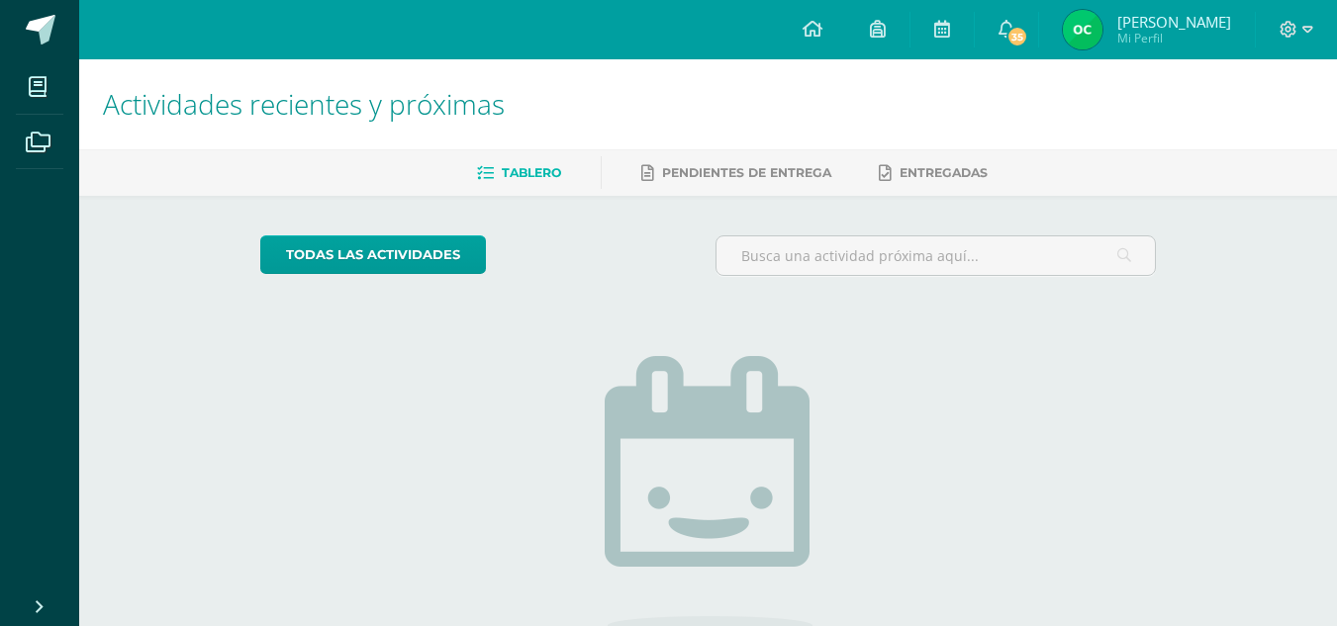
click at [1102, 35] on img at bounding box center [1083, 30] width 40 height 40
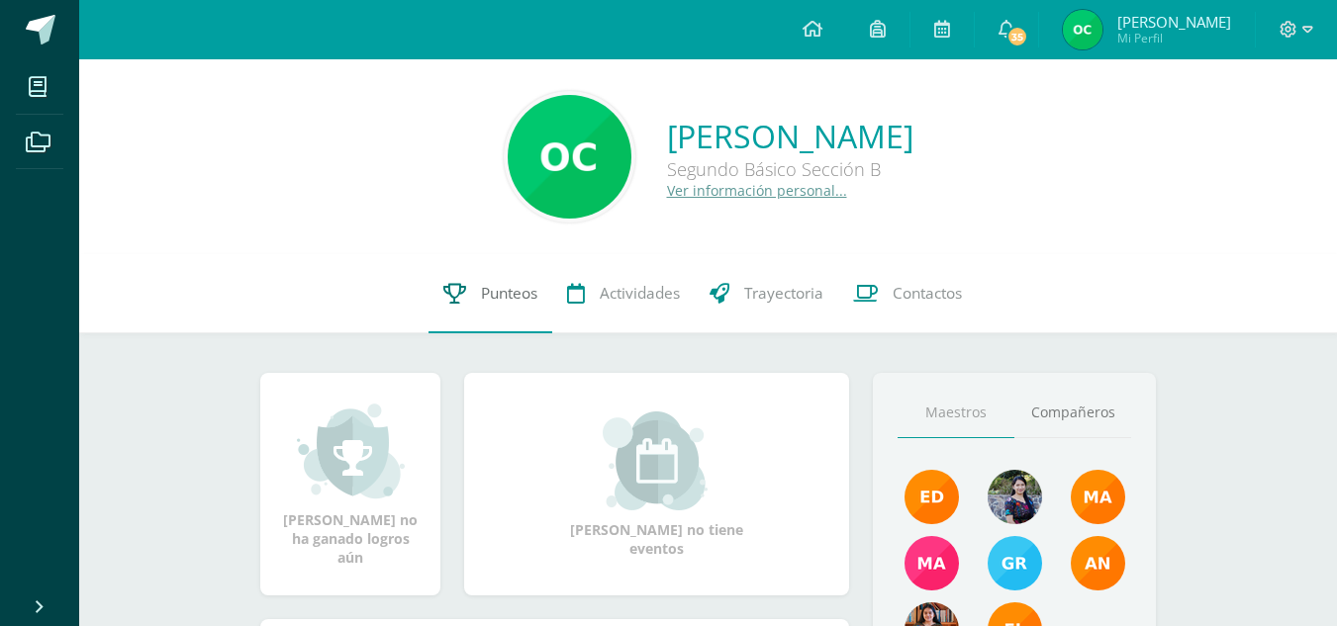
click at [471, 294] on link "Punteos" at bounding box center [491, 293] width 124 height 79
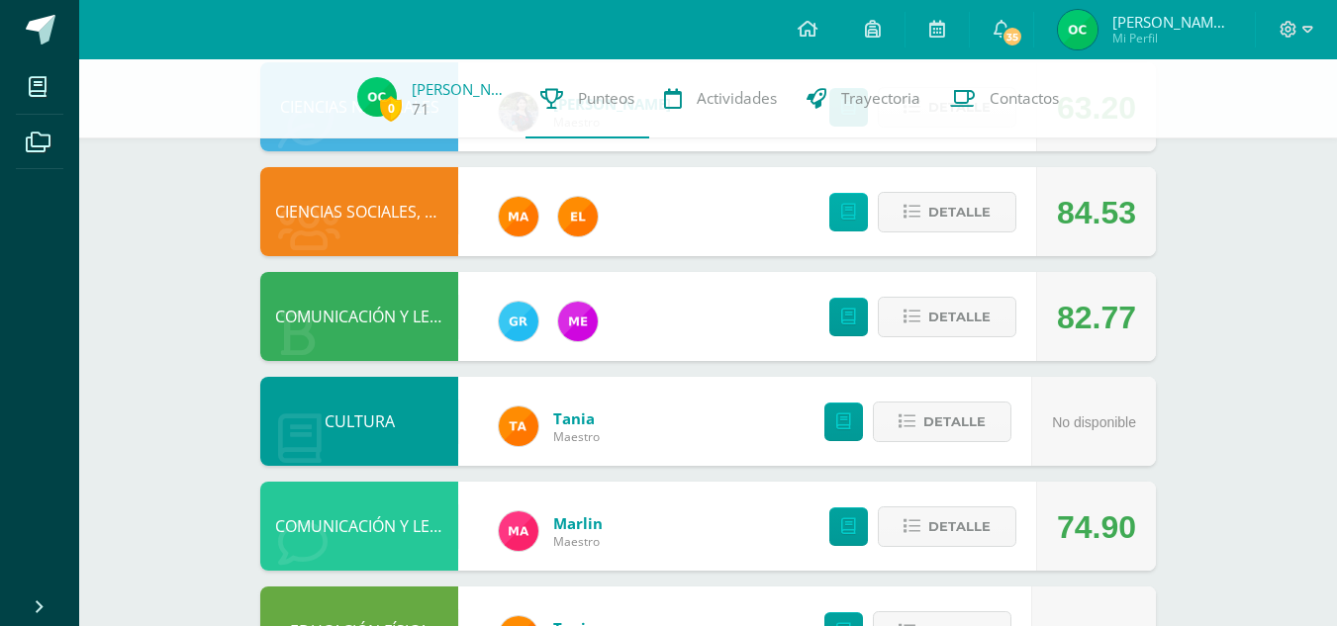
scroll to position [670, 0]
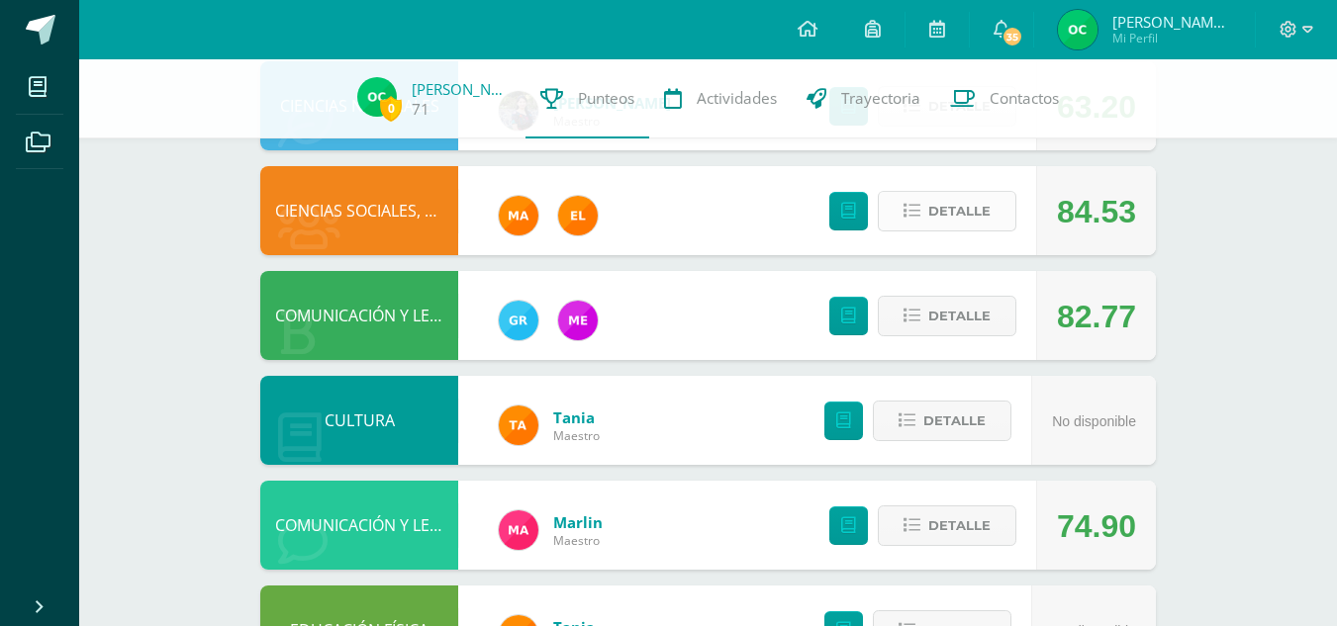
click at [947, 204] on span "Detalle" at bounding box center [959, 211] width 62 height 37
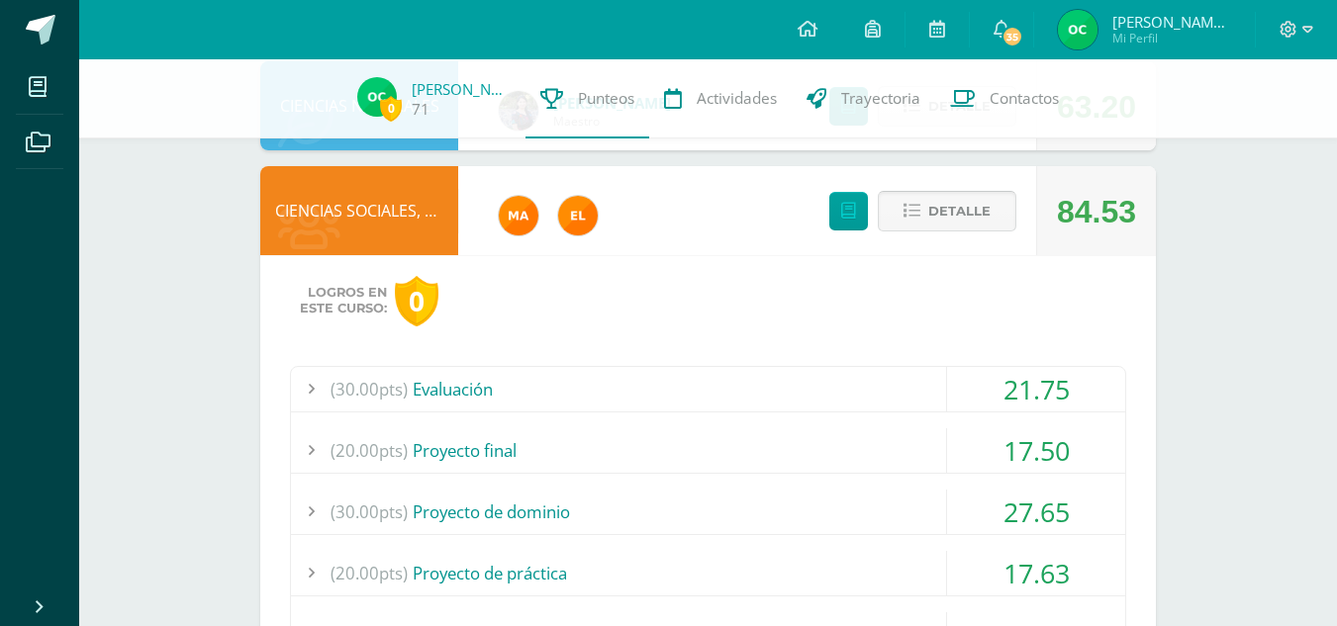
click at [947, 204] on span "Detalle" at bounding box center [959, 211] width 62 height 37
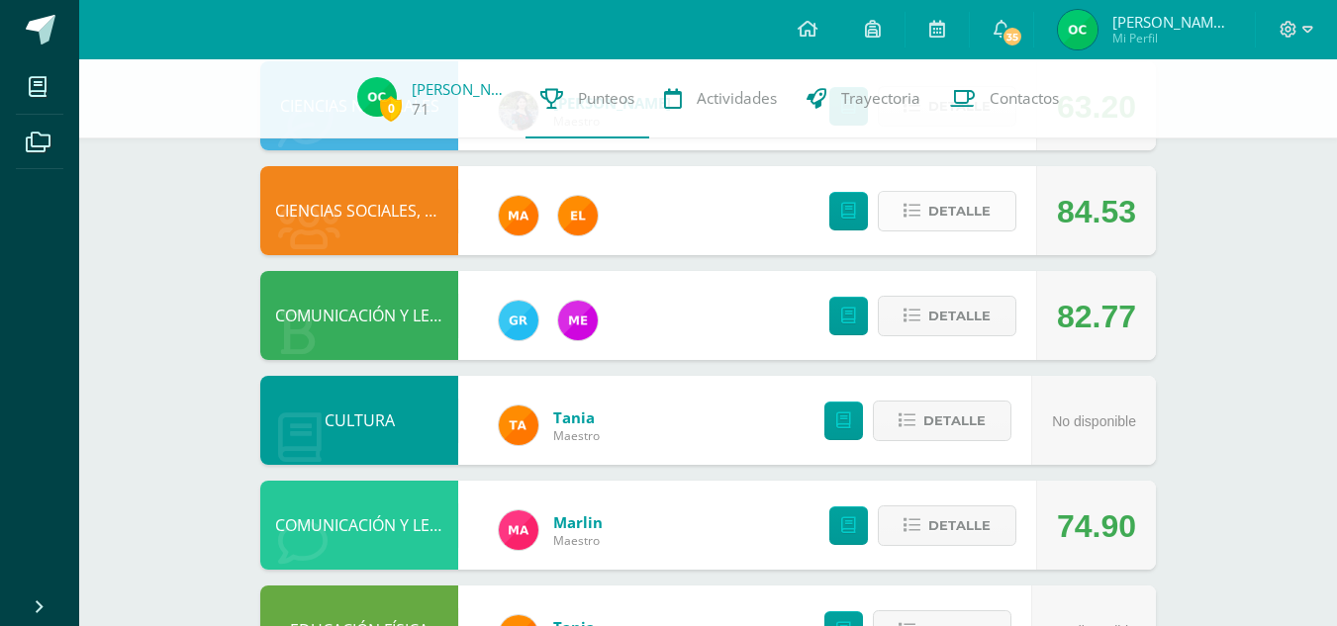
click at [947, 204] on span "Detalle" at bounding box center [959, 211] width 62 height 37
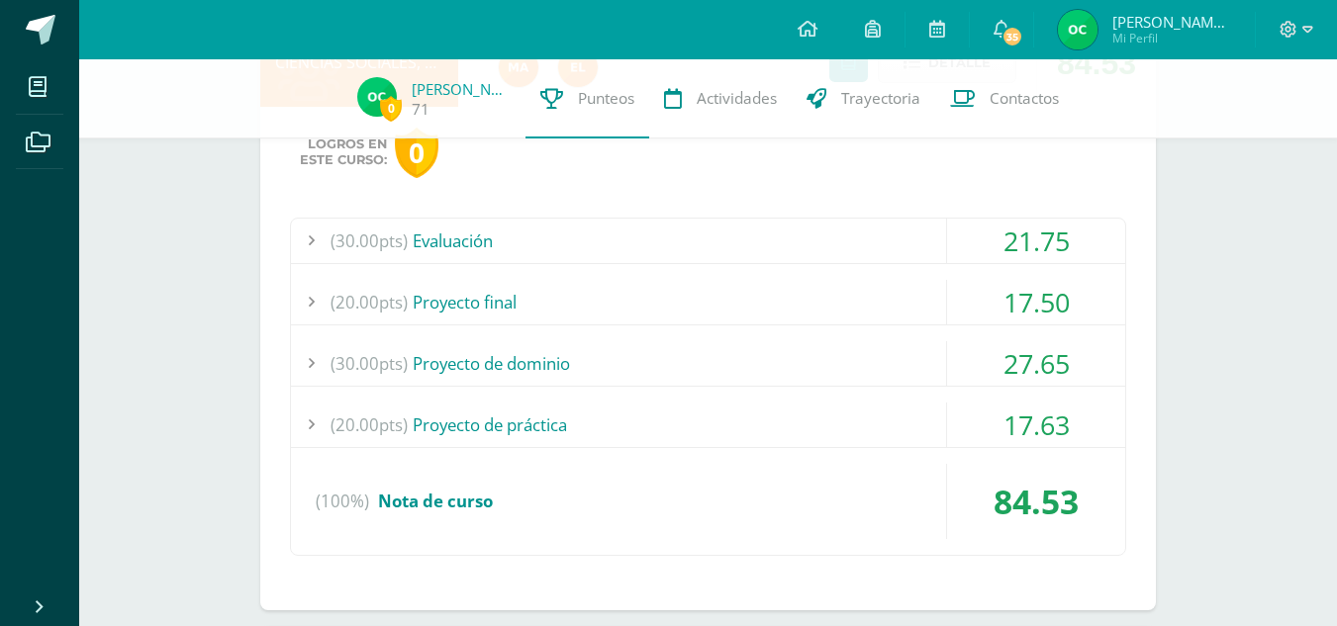
scroll to position [866, 0]
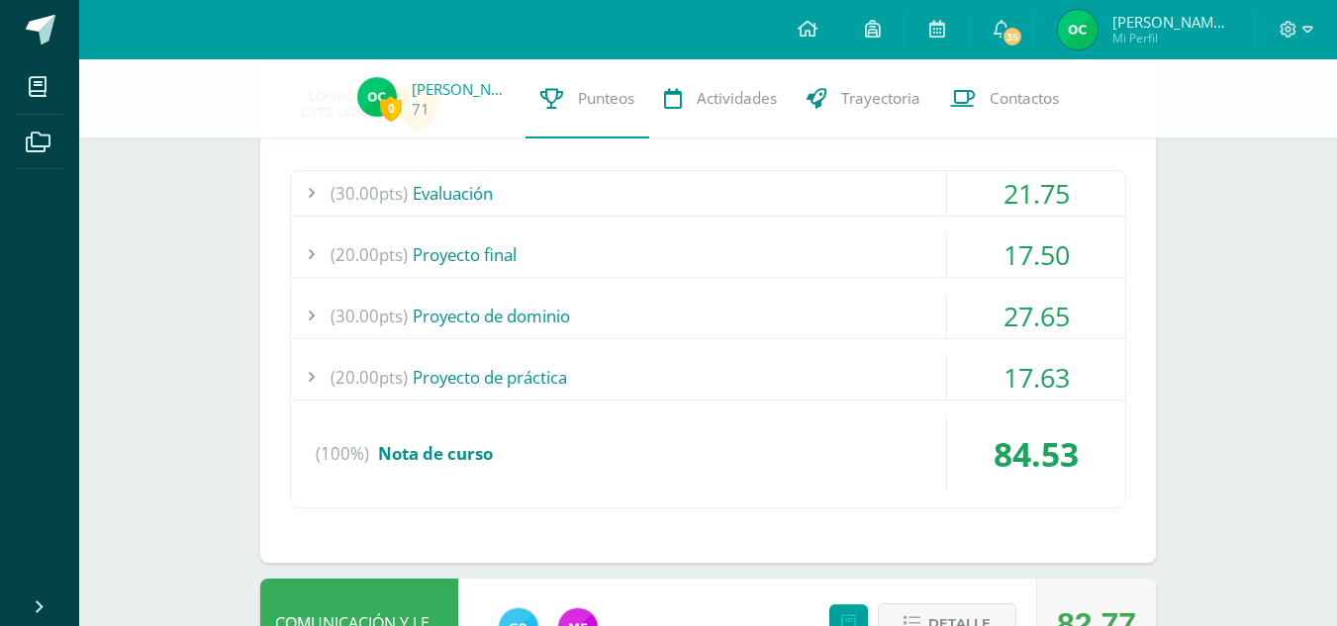
click at [888, 204] on div "(30.00pts) Evaluación" at bounding box center [708, 193] width 834 height 45
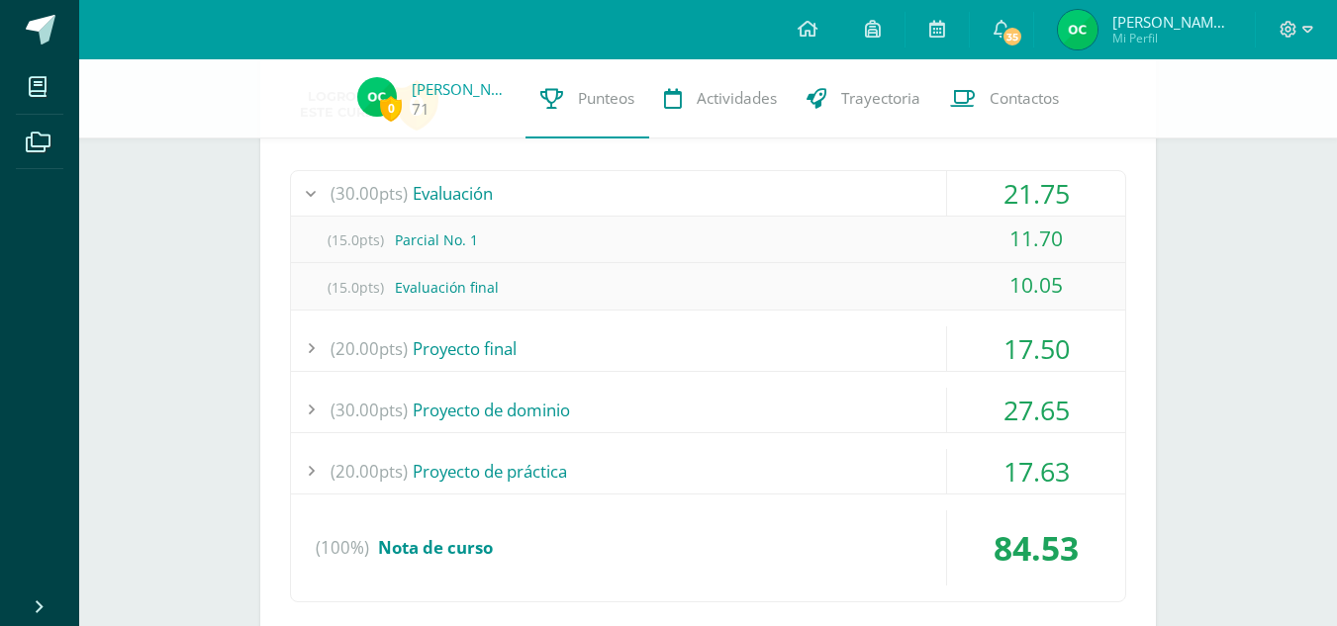
click at [892, 201] on div "(30.00pts) Evaluación" at bounding box center [708, 193] width 834 height 45
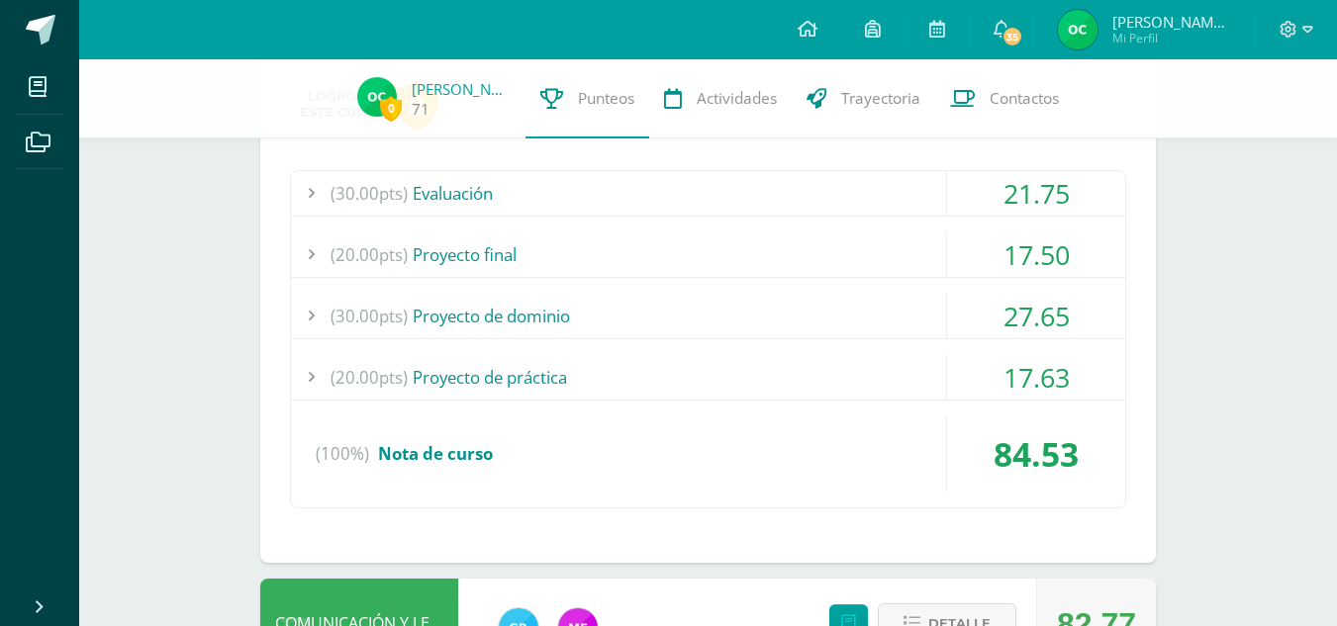
click at [933, 237] on div "(20.00pts) Proyecto final" at bounding box center [708, 255] width 834 height 45
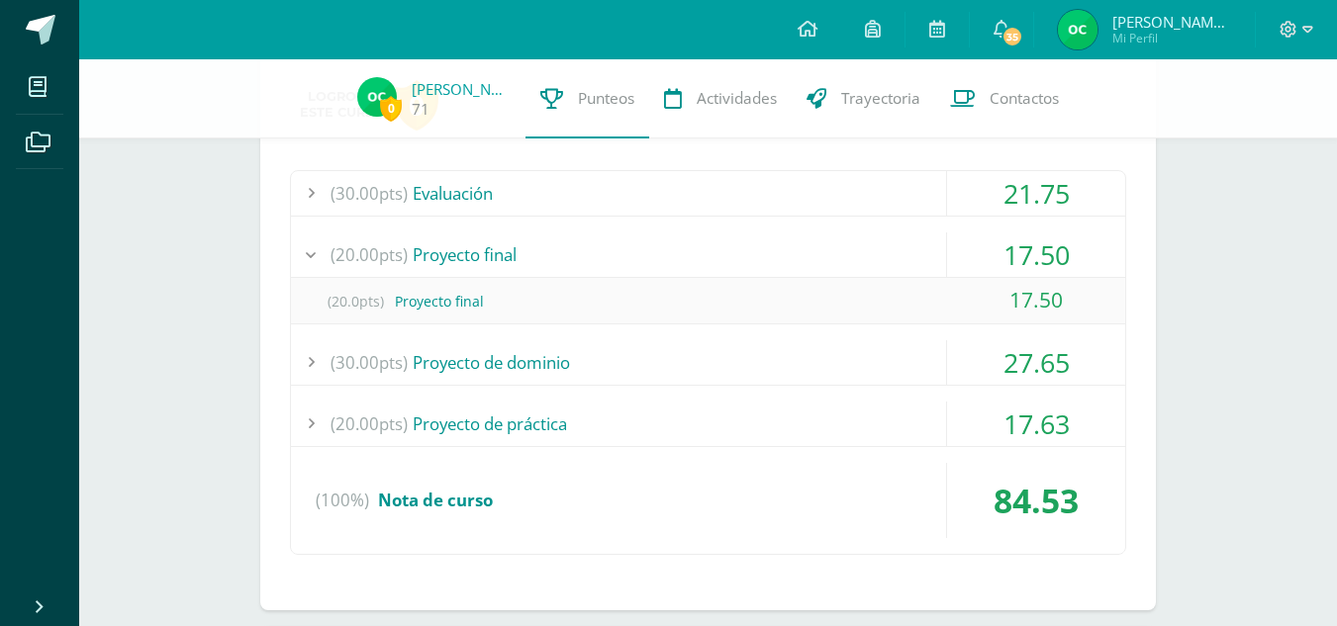
click at [939, 270] on div "(20.00pts) Proyecto final" at bounding box center [708, 255] width 834 height 45
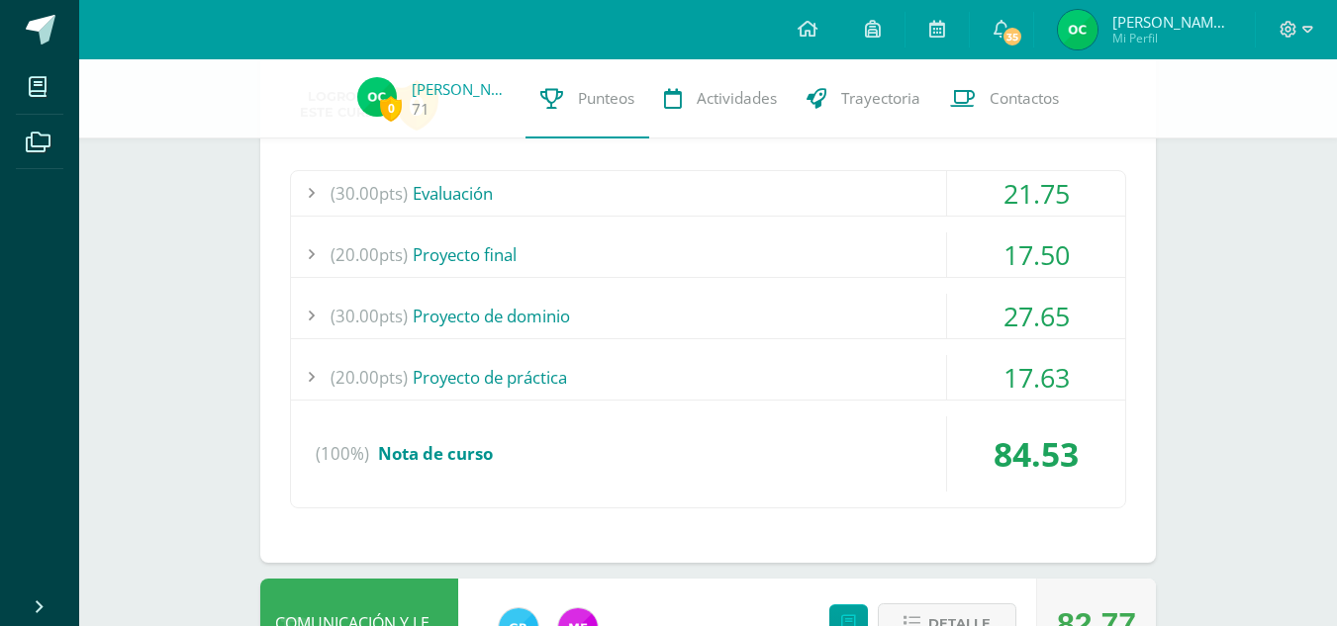
click at [884, 320] on div "(30.00pts) Proyecto de dominio" at bounding box center [708, 316] width 834 height 45
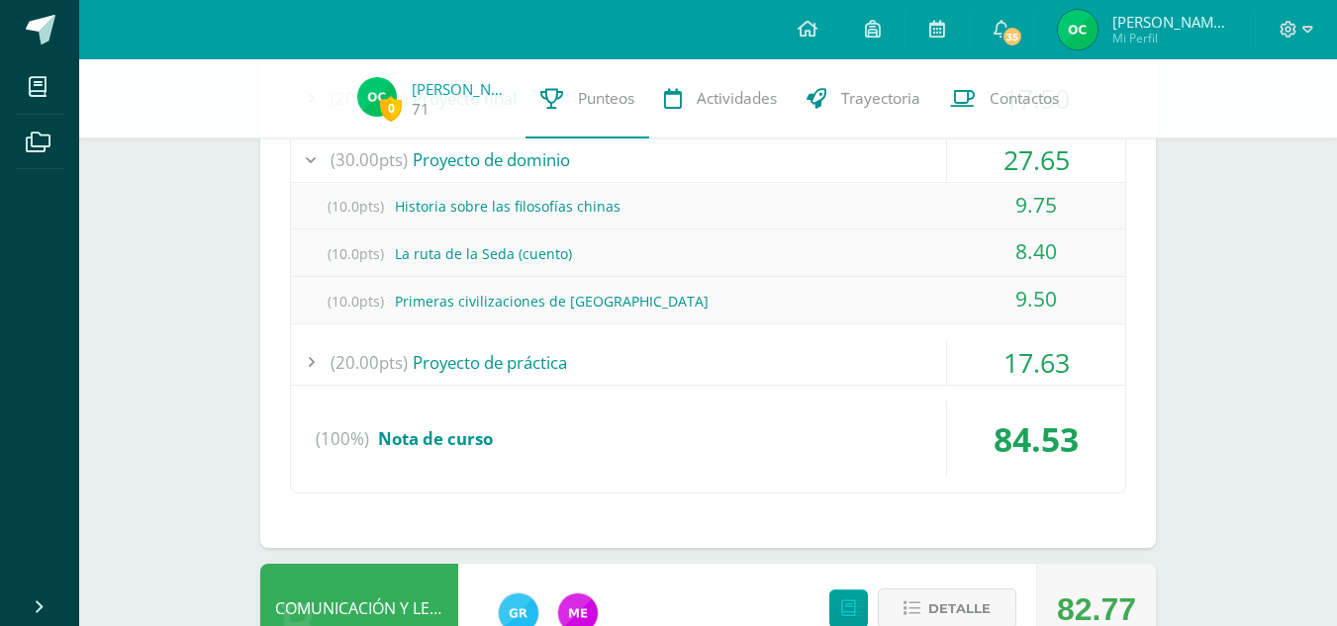
scroll to position [1023, 0]
click at [869, 389] on div "(30.00pts) Evaluación 21.75 (15.0pts) Parcial No. 1 11.70 (15.0pts) Evaluación …" at bounding box center [708, 253] width 836 height 480
click at [876, 369] on div "(20.00pts) Proyecto de práctica" at bounding box center [708, 361] width 834 height 45
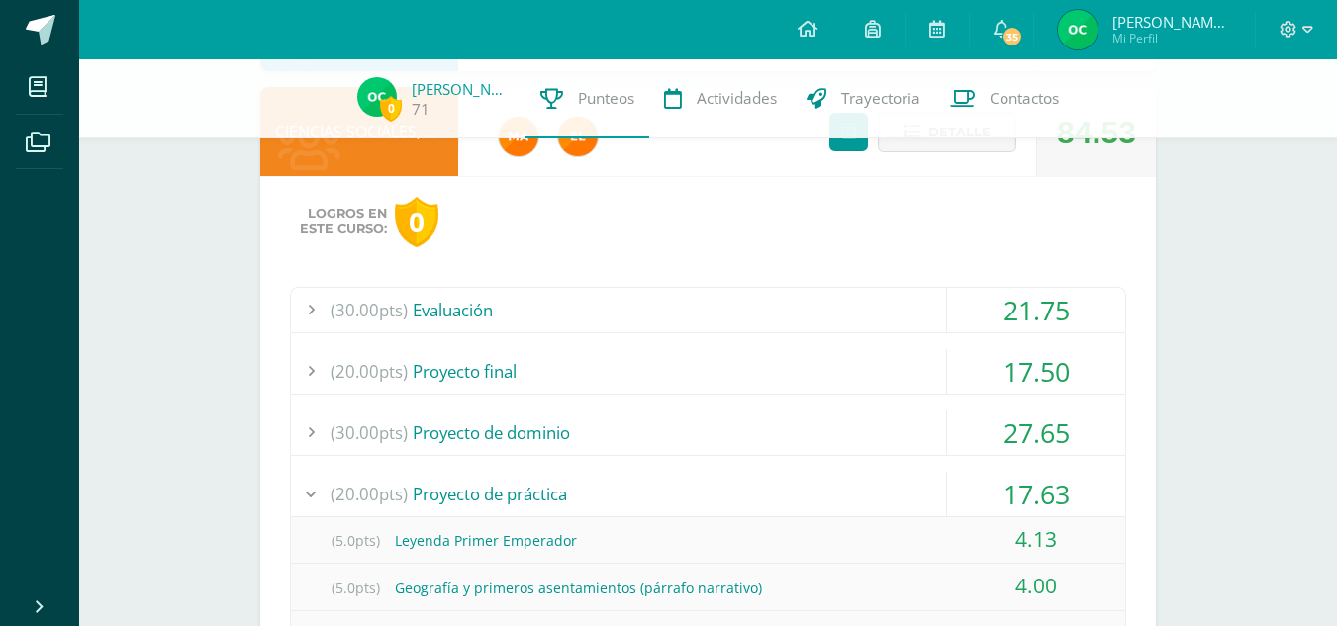
scroll to position [746, 0]
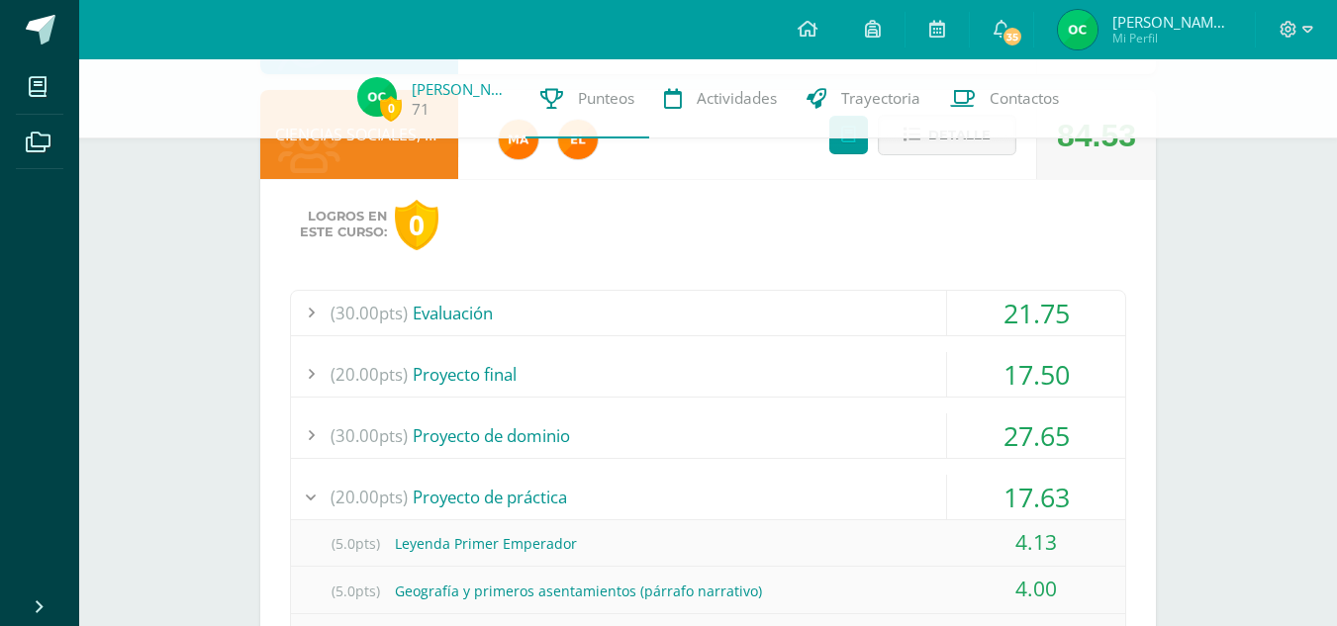
click at [729, 430] on div "(30.00pts) Proyecto de dominio" at bounding box center [708, 436] width 834 height 45
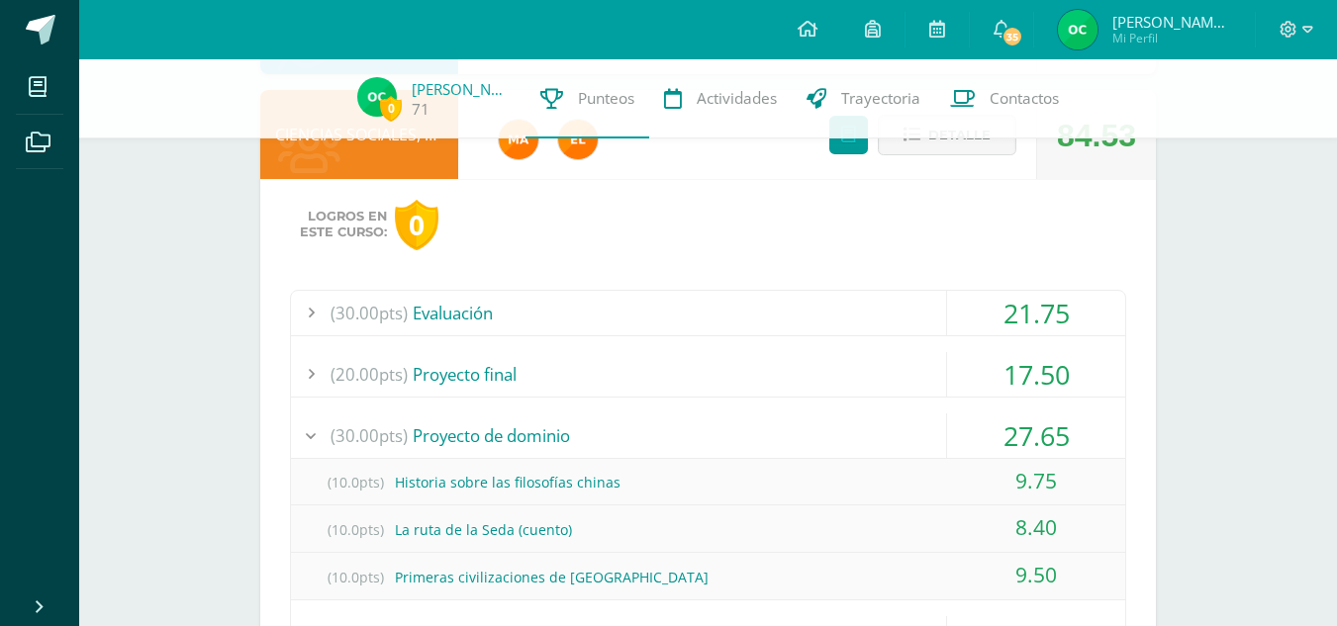
click at [729, 430] on div "(30.00pts) Proyecto de dominio" at bounding box center [708, 436] width 834 height 45
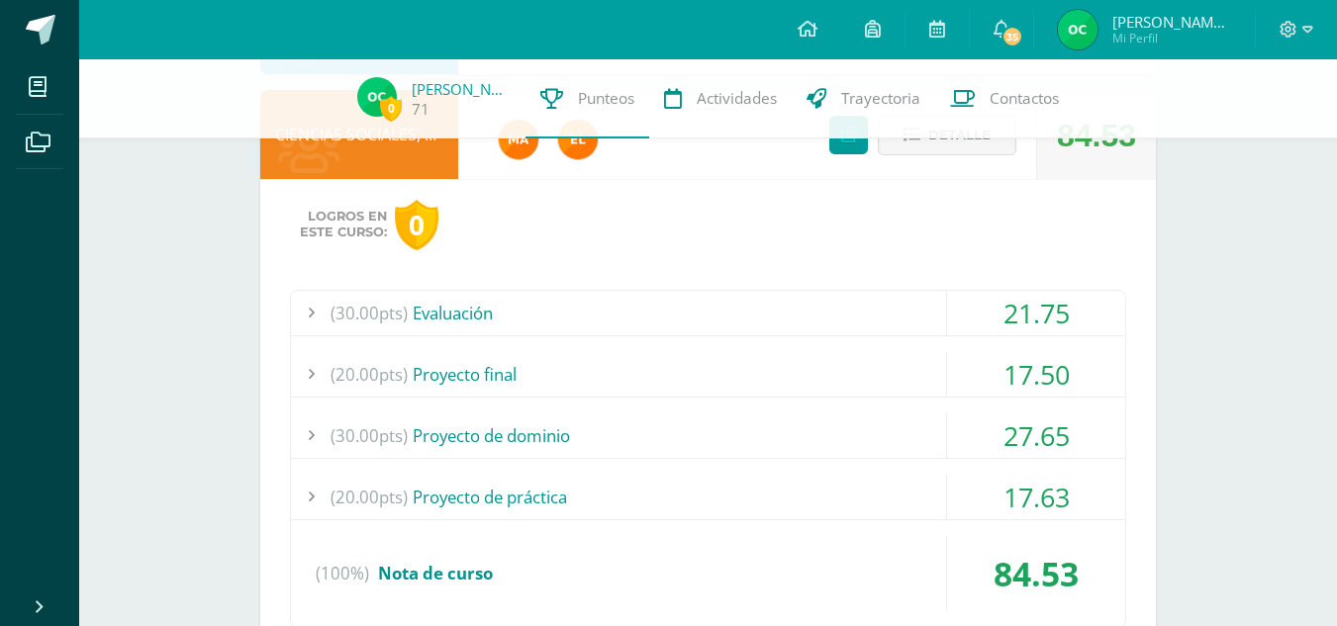
click at [667, 510] on div "(20.00pts) Proyecto de práctica" at bounding box center [708, 497] width 834 height 45
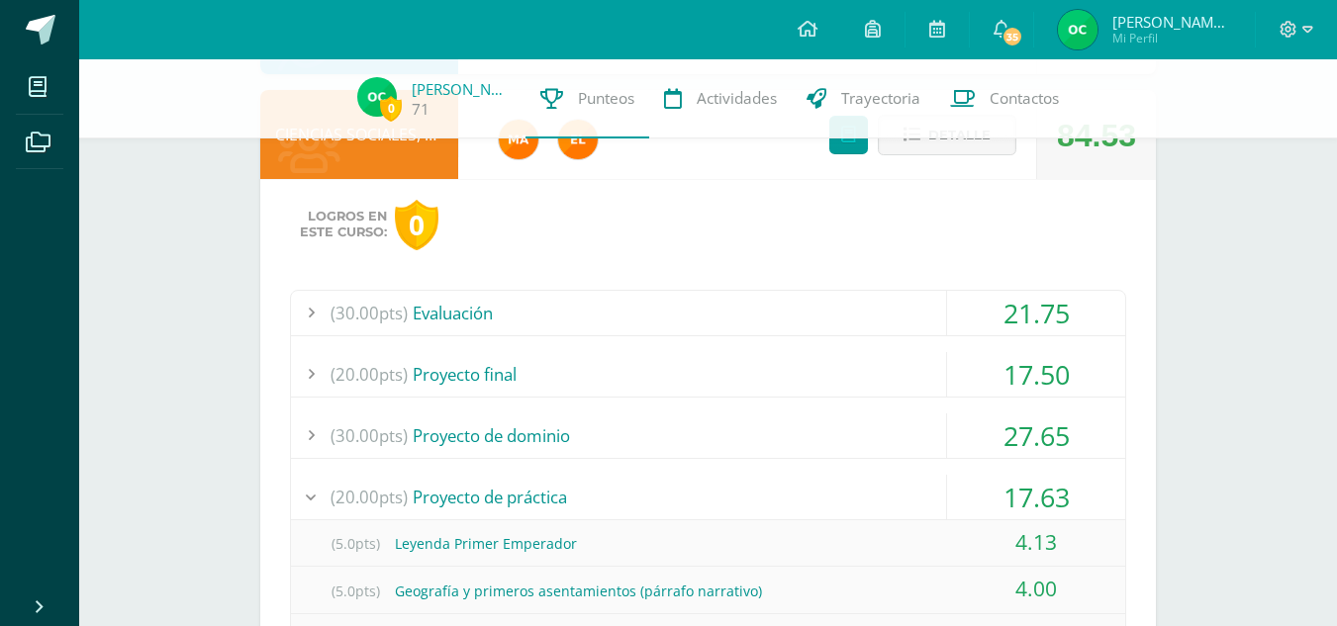
click at [667, 510] on div "(20.00pts) Proyecto de práctica" at bounding box center [708, 497] width 834 height 45
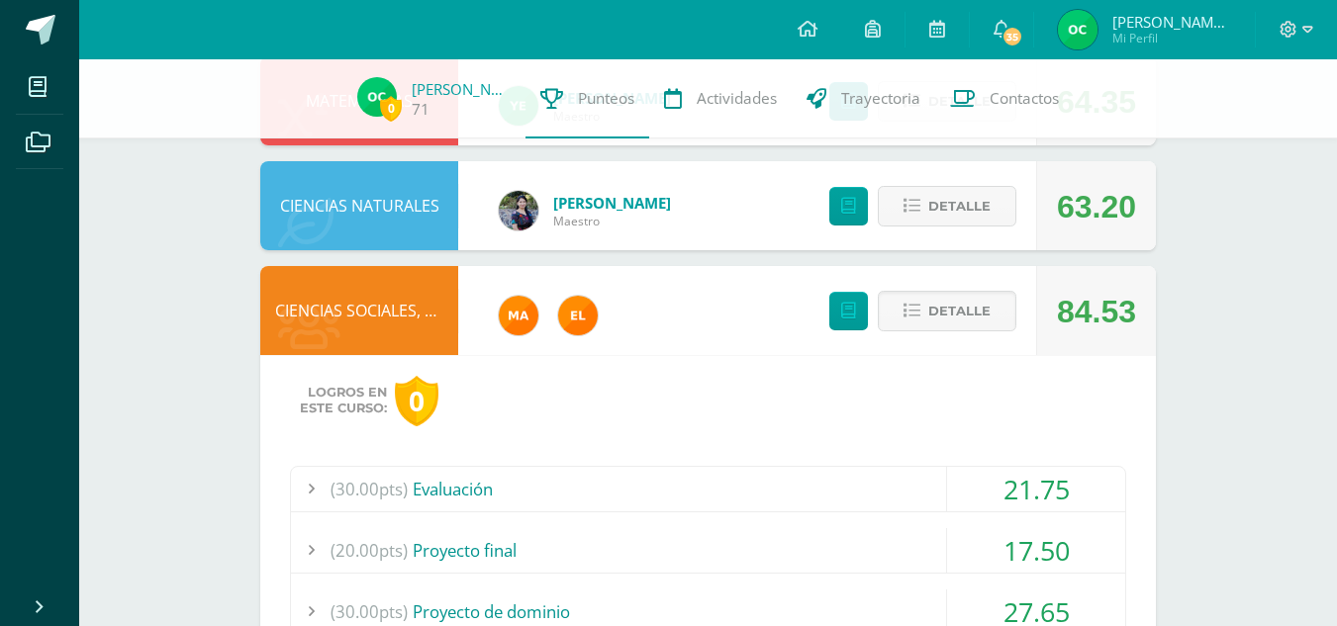
scroll to position [569, 0]
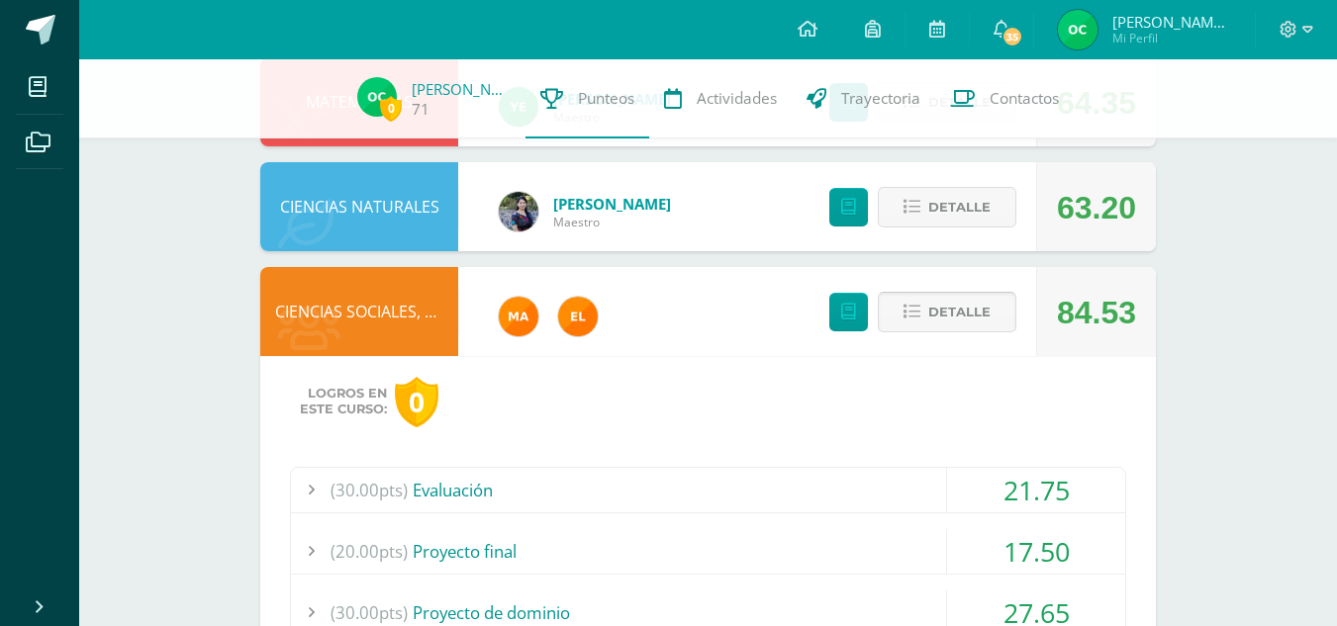
click at [943, 321] on span "Detalle" at bounding box center [959, 312] width 62 height 37
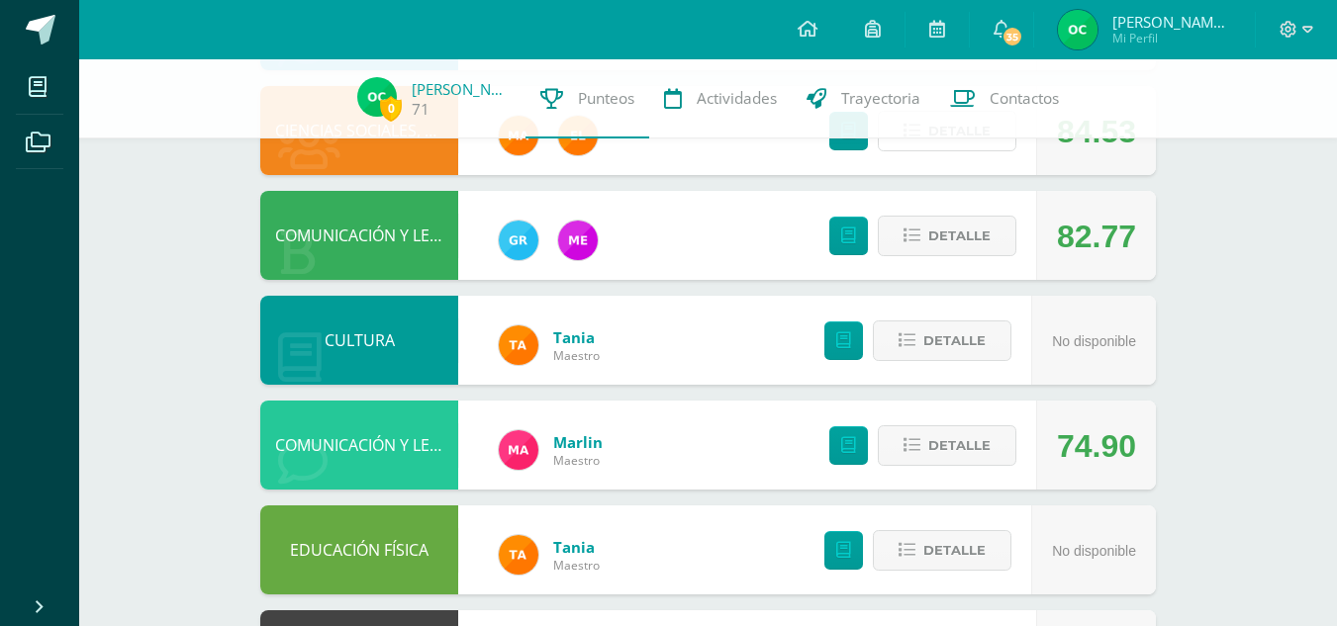
scroll to position [751, 0]
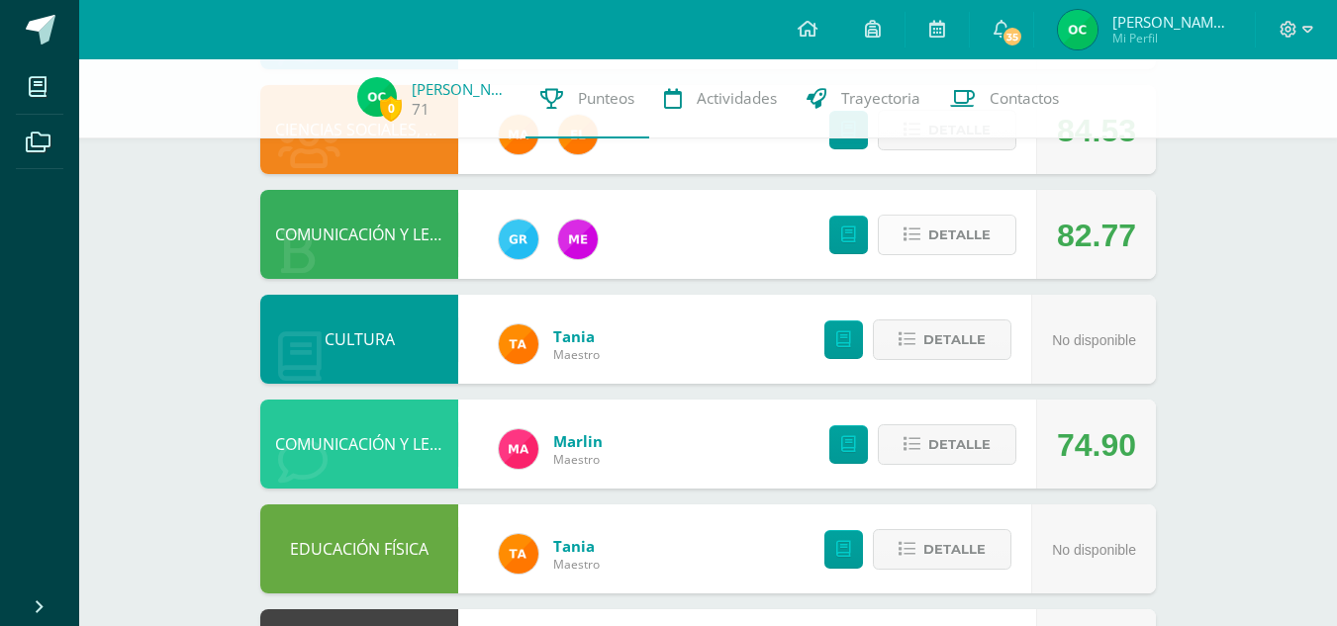
click at [951, 228] on span "Detalle" at bounding box center [959, 235] width 62 height 37
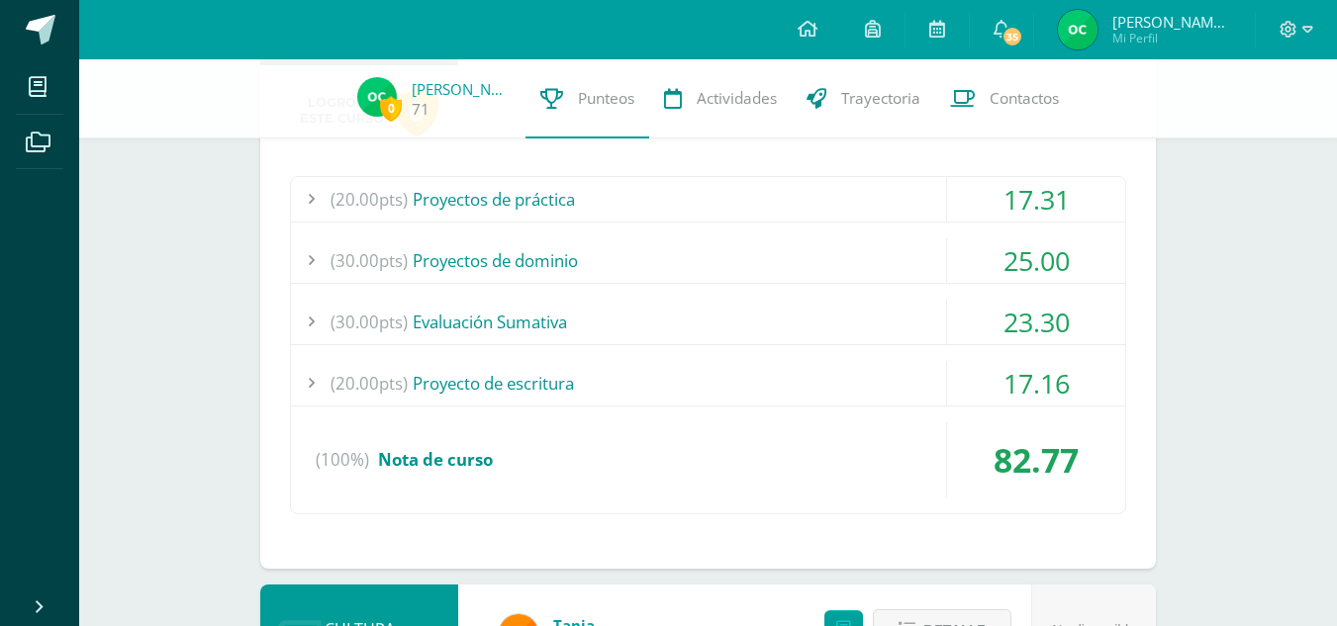
scroll to position [969, 0]
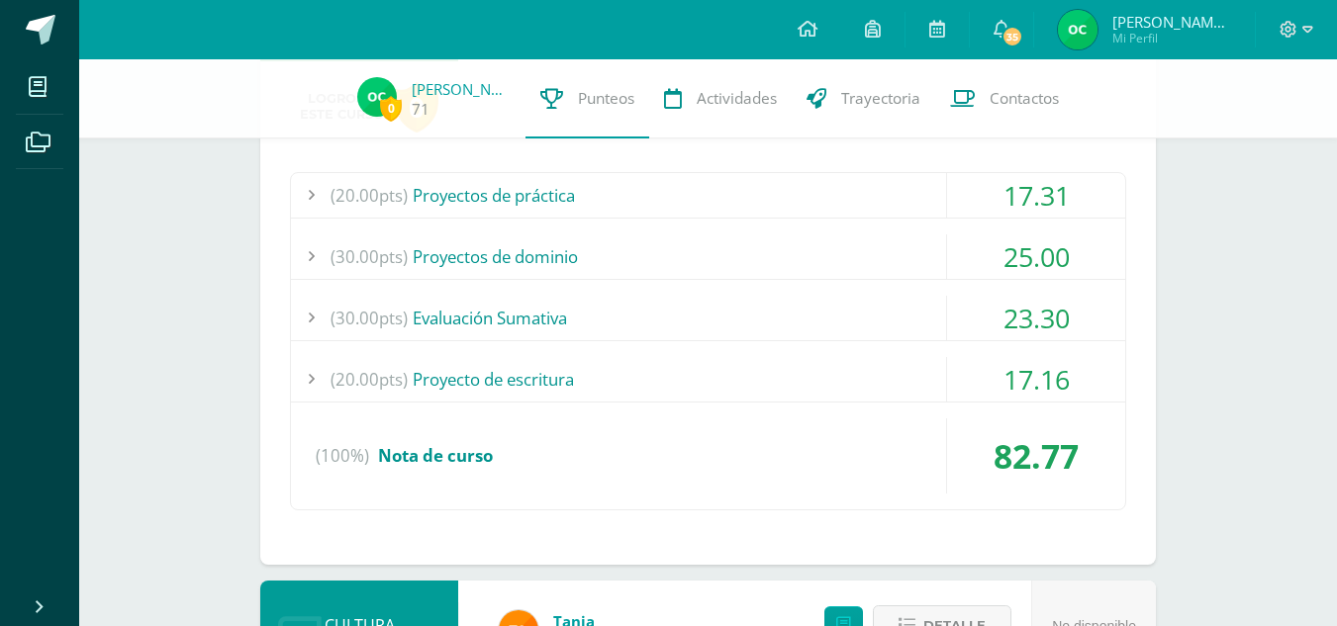
click at [771, 377] on div "(20.00pts) Proyecto de escritura" at bounding box center [708, 379] width 834 height 45
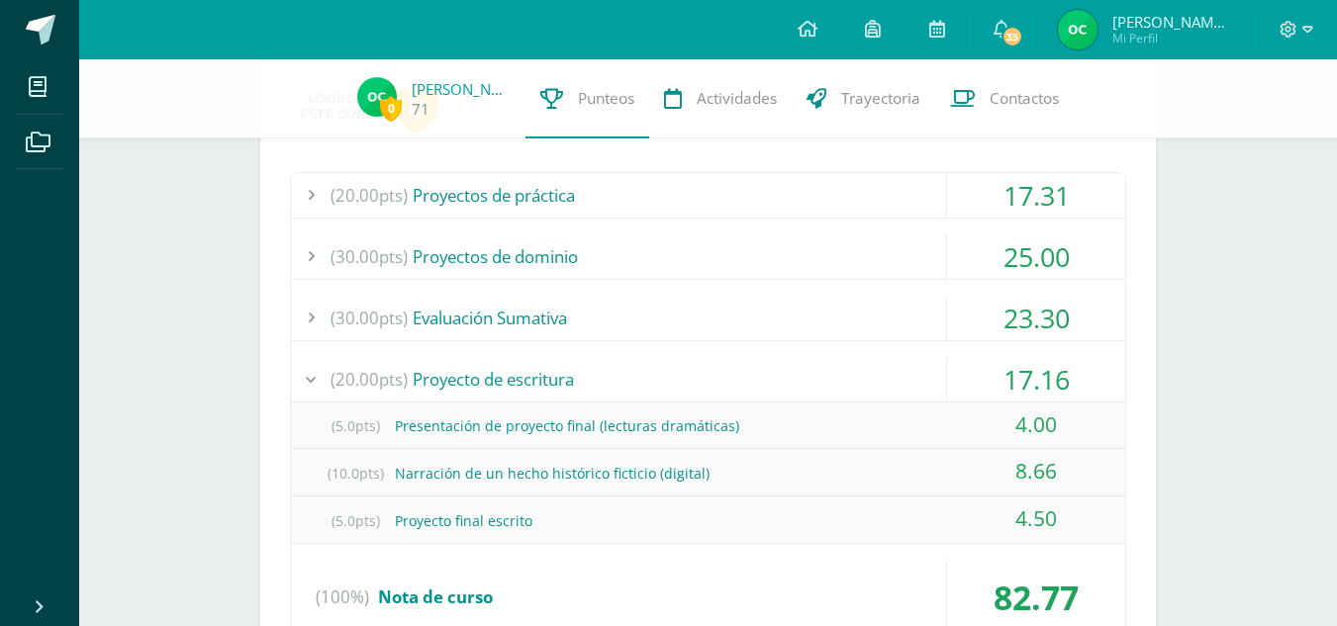
click at [468, 524] on div "(5.0pts) Proyecto final escrito" at bounding box center [708, 521] width 834 height 45
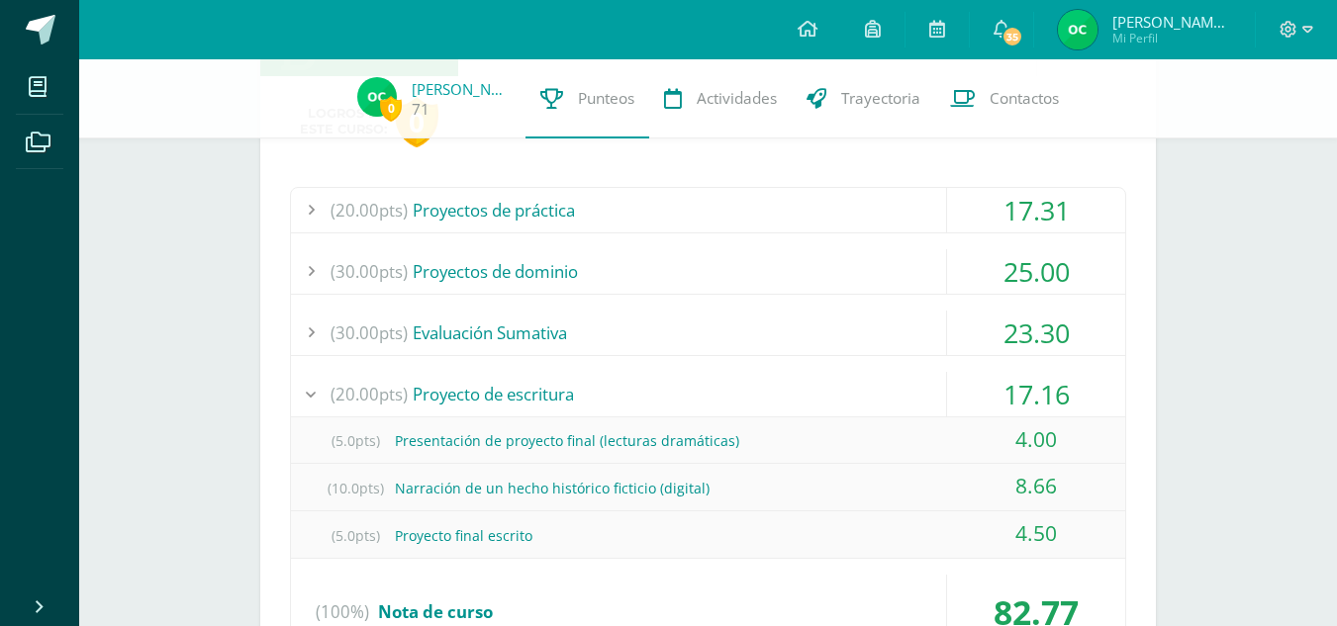
scroll to position [956, 0]
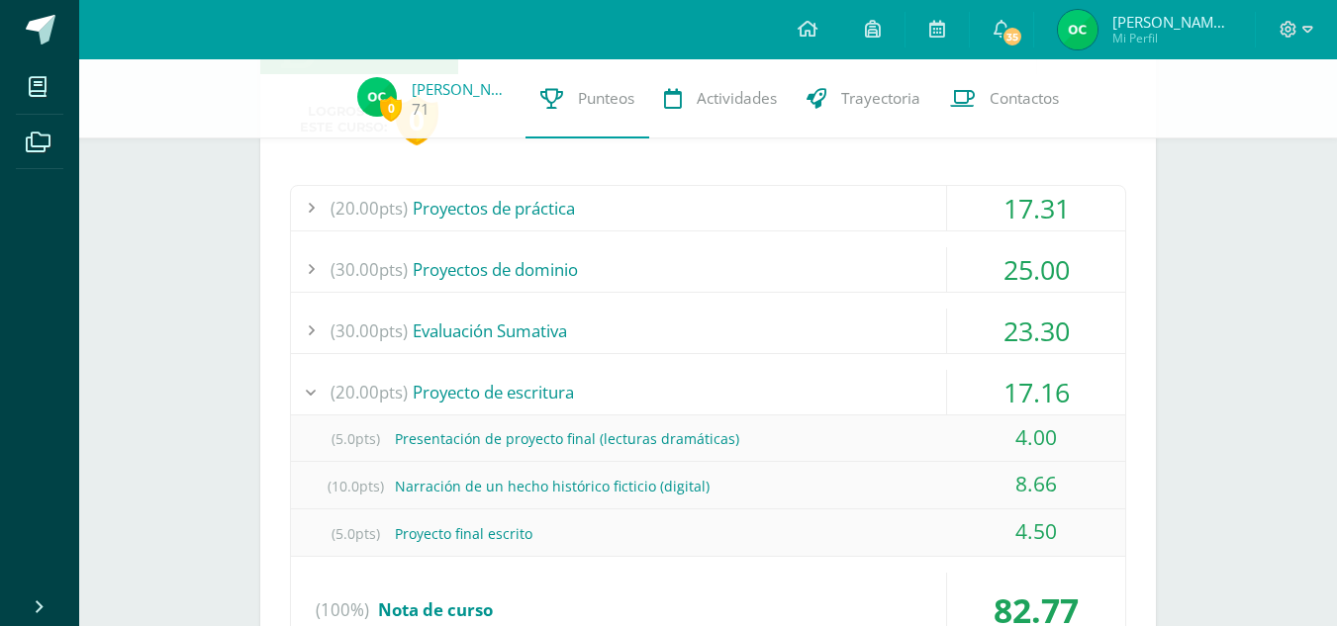
click at [622, 404] on div "(20.00pts) Proyecto de escritura" at bounding box center [708, 392] width 834 height 45
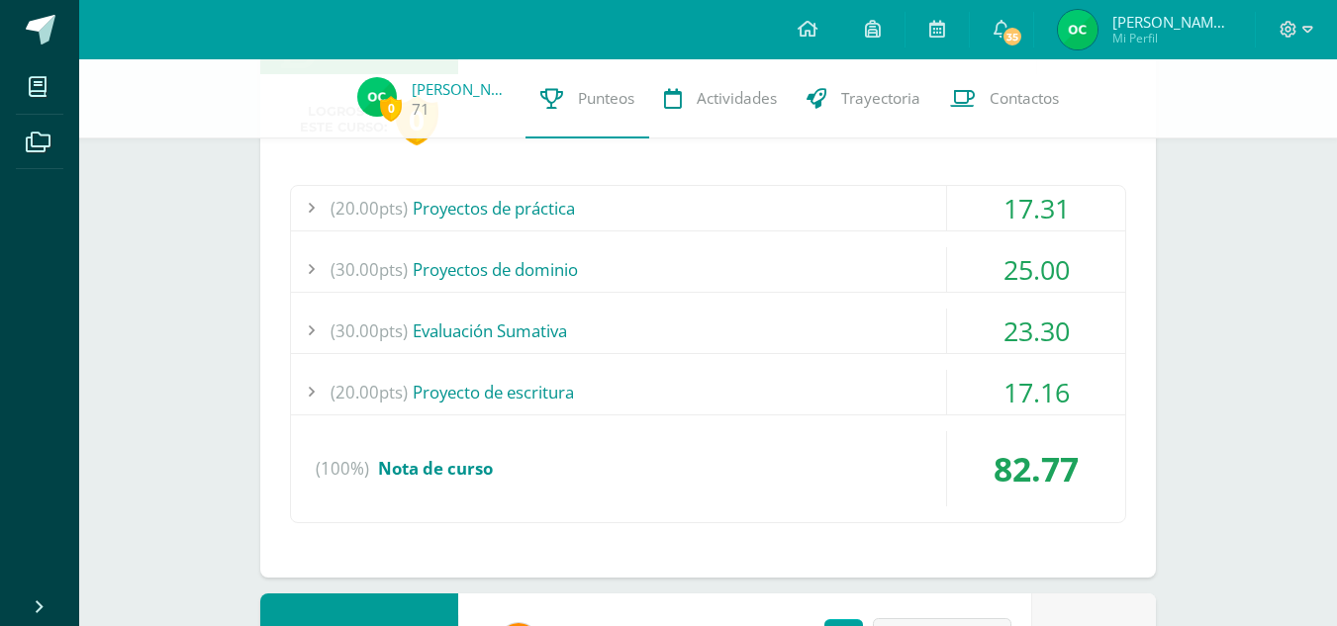
click at [649, 319] on div "(30.00pts) Evaluación Sumativa" at bounding box center [708, 331] width 834 height 45
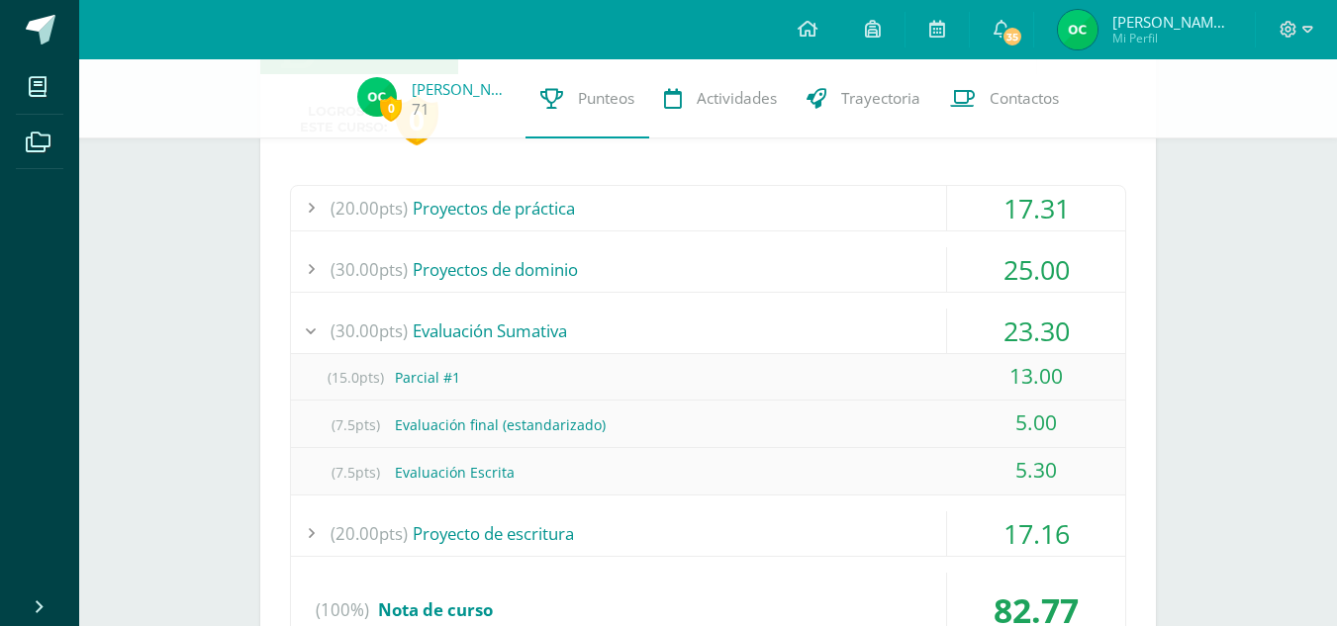
click at [649, 319] on div "(30.00pts) Evaluación Sumativa" at bounding box center [708, 331] width 834 height 45
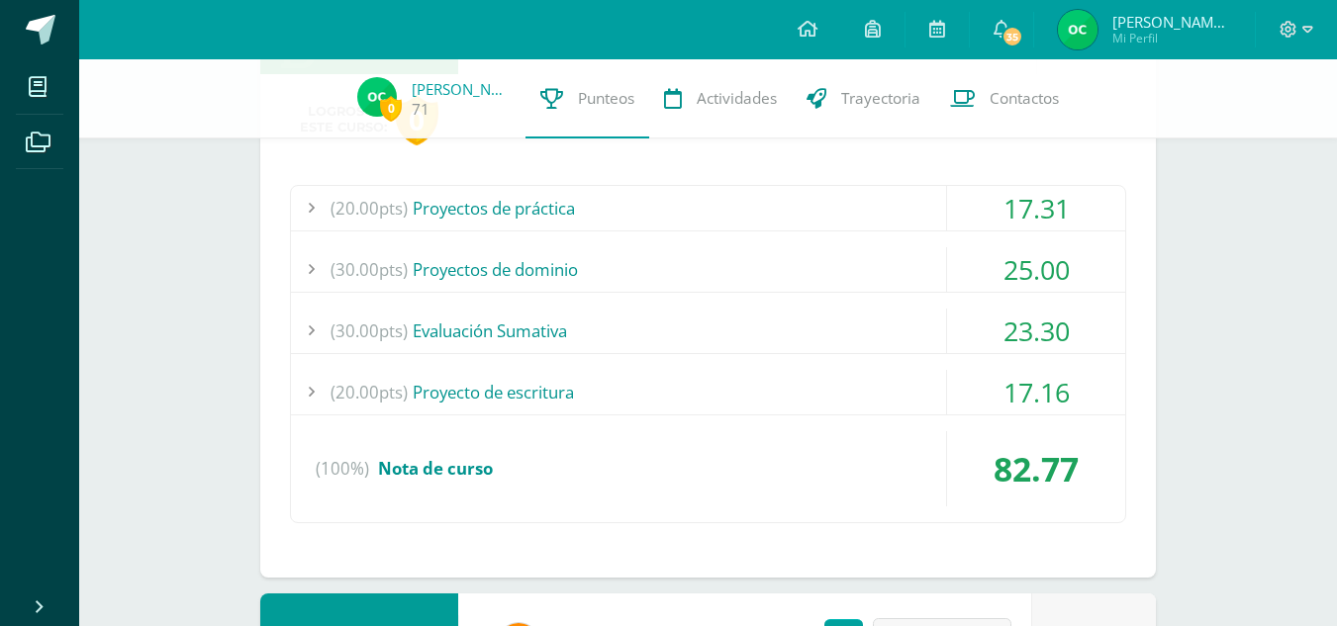
click at [657, 284] on div "(30.00pts) Proyectos de dominio" at bounding box center [708, 269] width 834 height 45
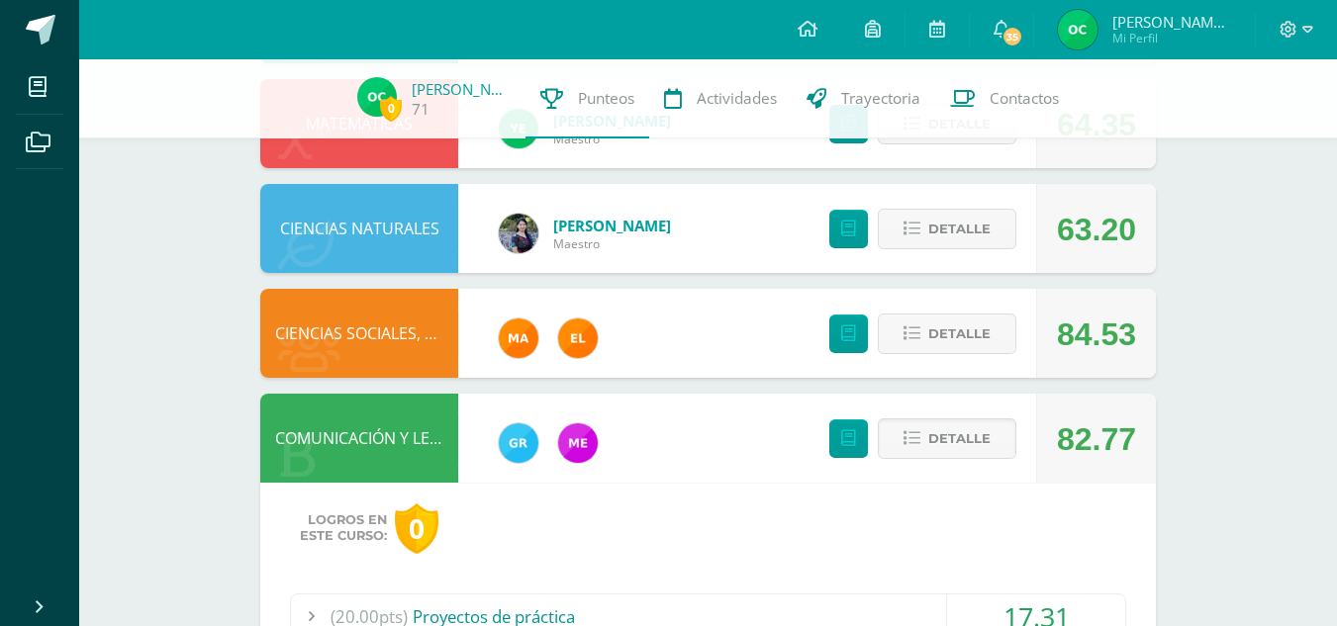
scroll to position [546, 0]
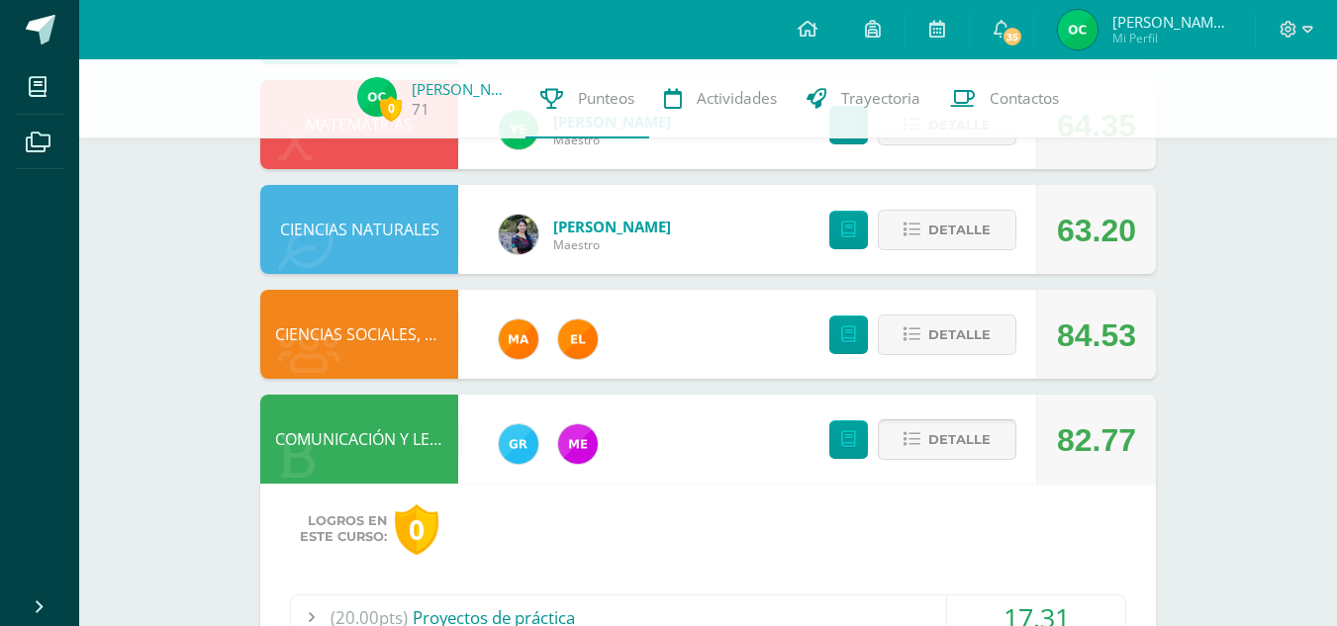
click at [966, 438] on span "Detalle" at bounding box center [959, 440] width 62 height 37
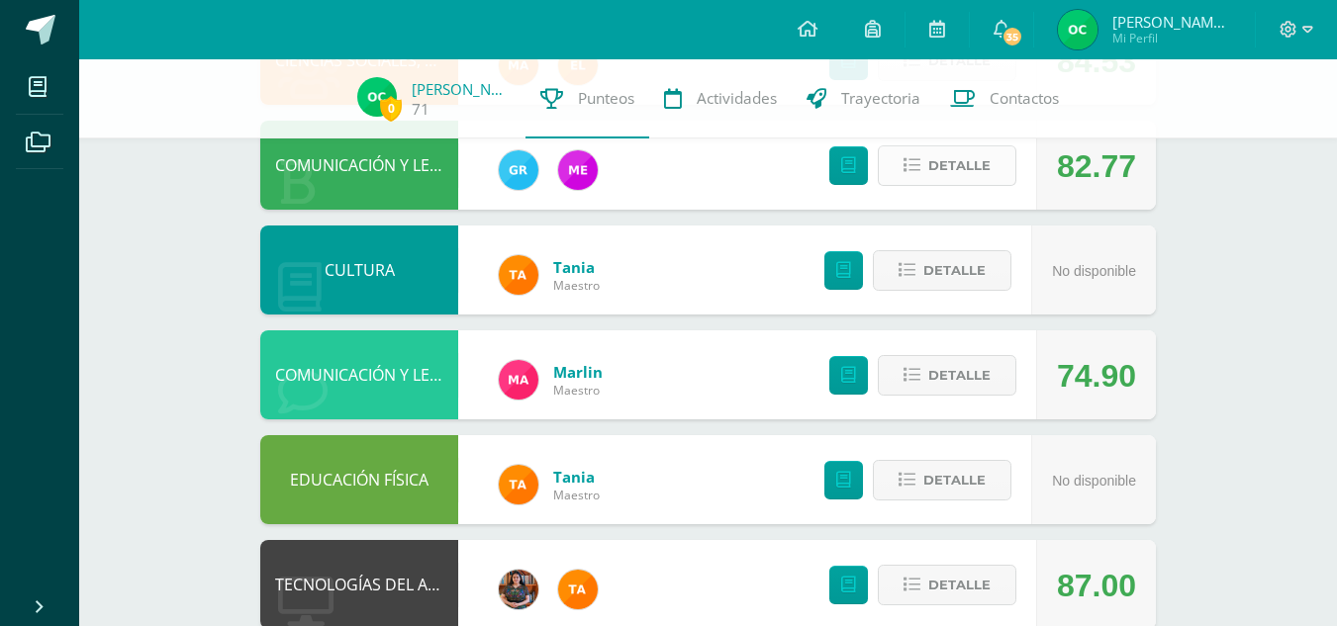
scroll to position [824, 0]
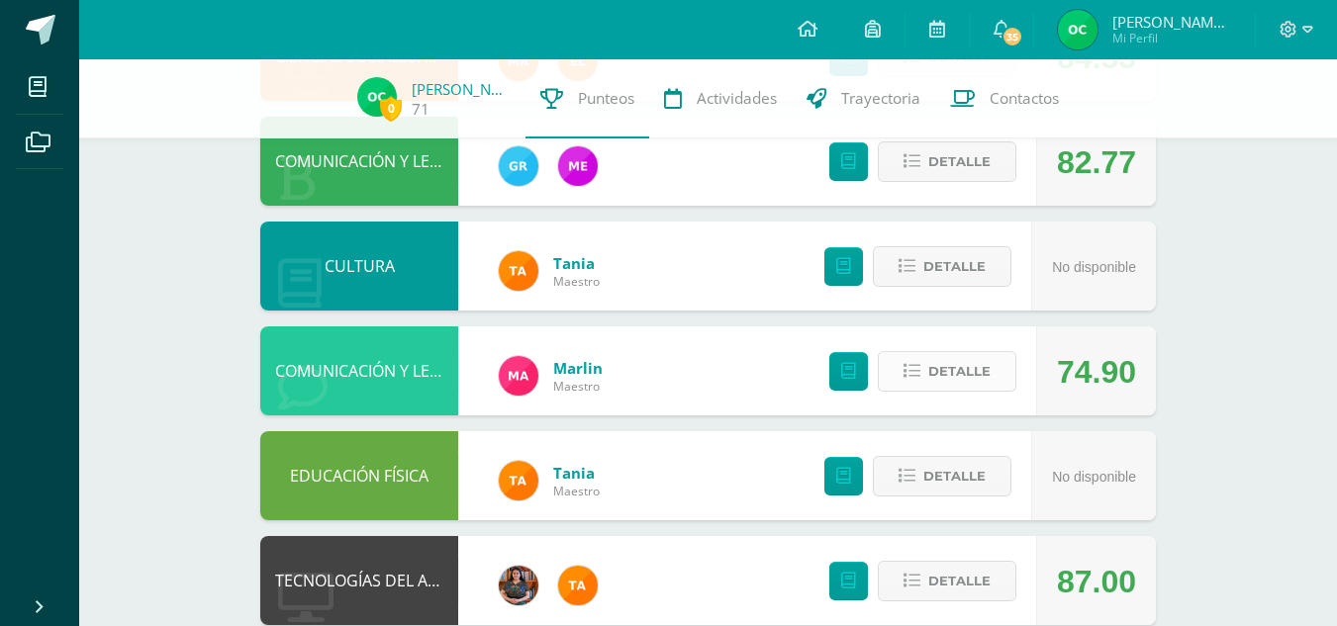
click at [940, 353] on span "Detalle" at bounding box center [959, 371] width 62 height 37
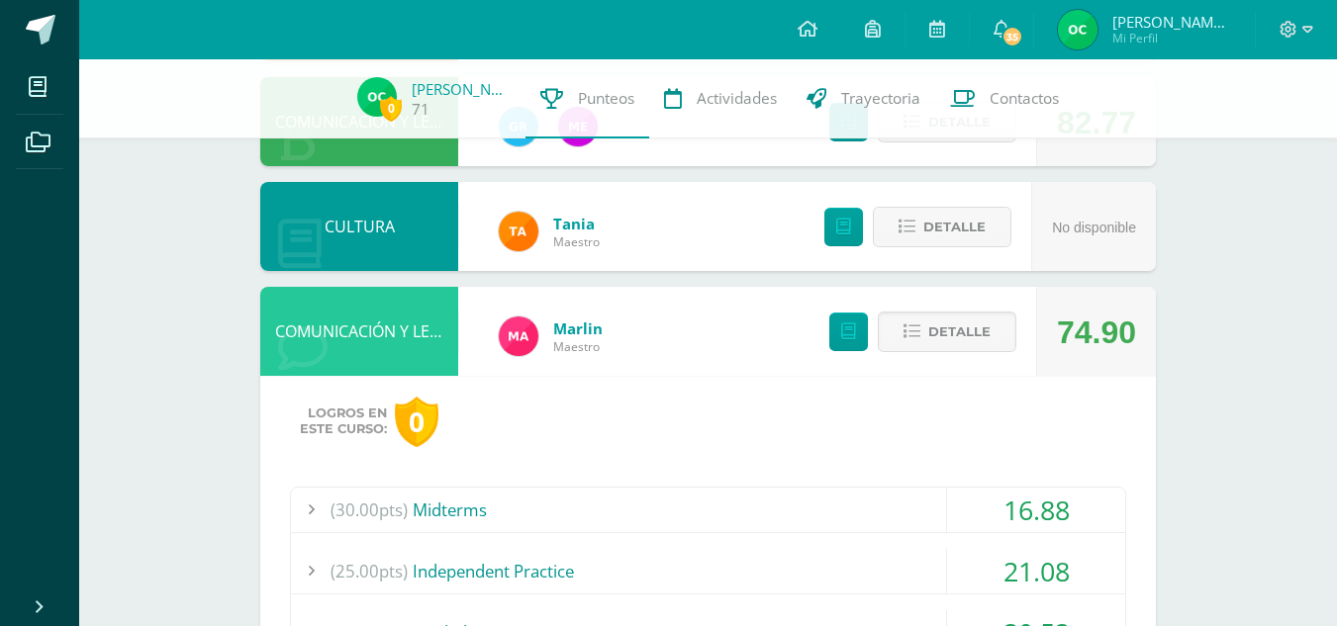
scroll to position [862, 0]
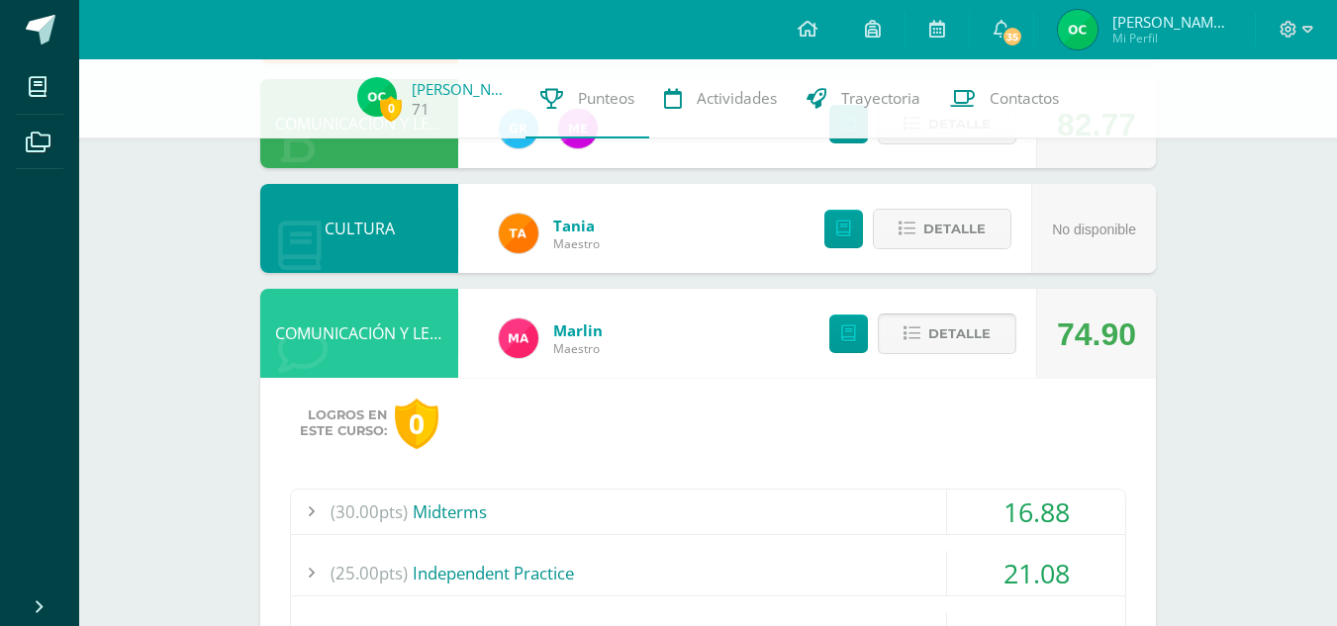
click at [962, 327] on span "Detalle" at bounding box center [959, 334] width 62 height 37
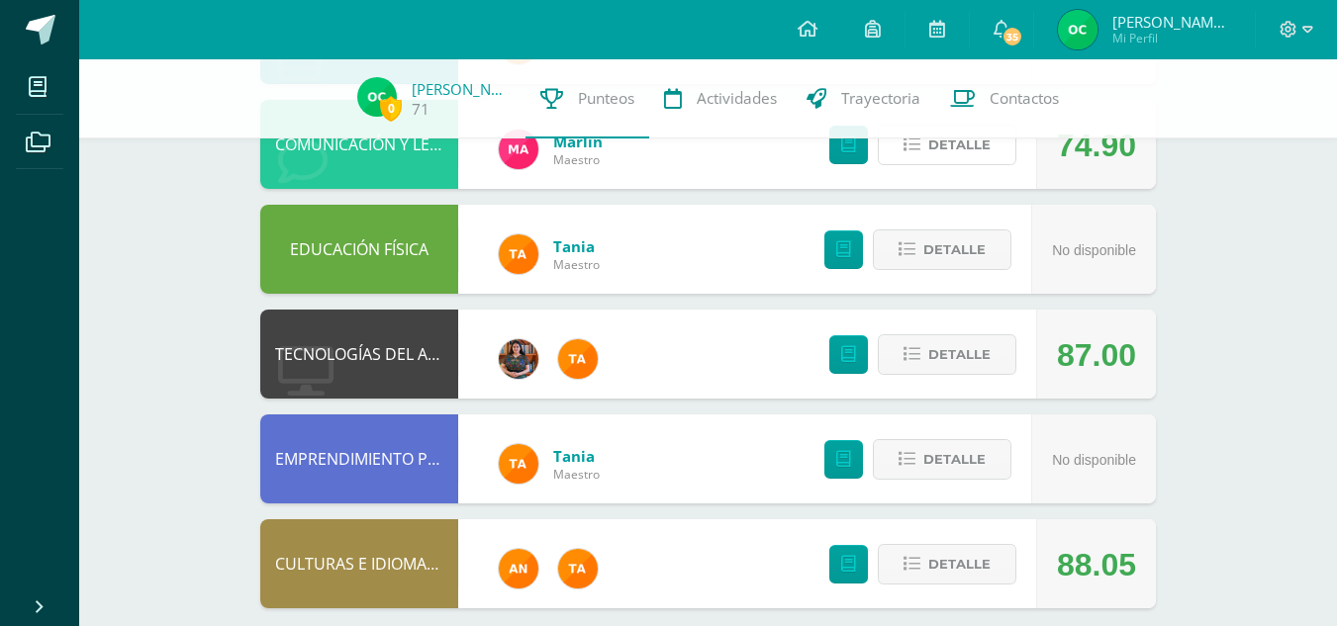
scroll to position [1073, 0]
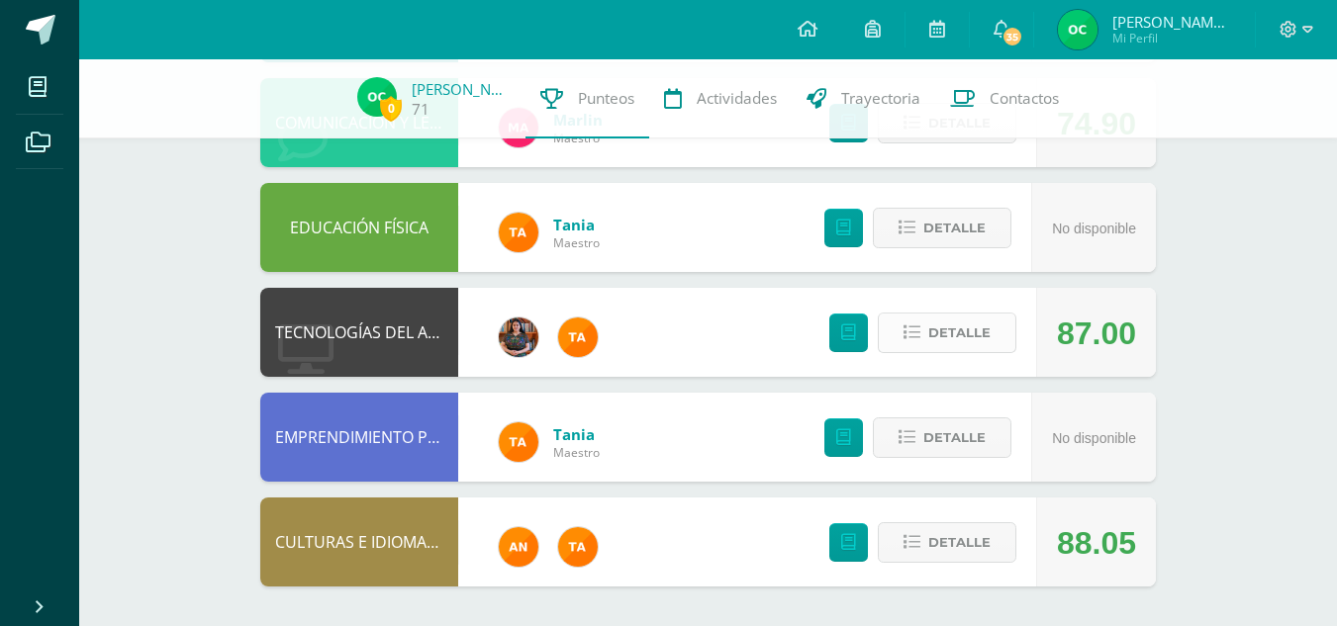
click at [955, 334] on span "Detalle" at bounding box center [959, 333] width 62 height 37
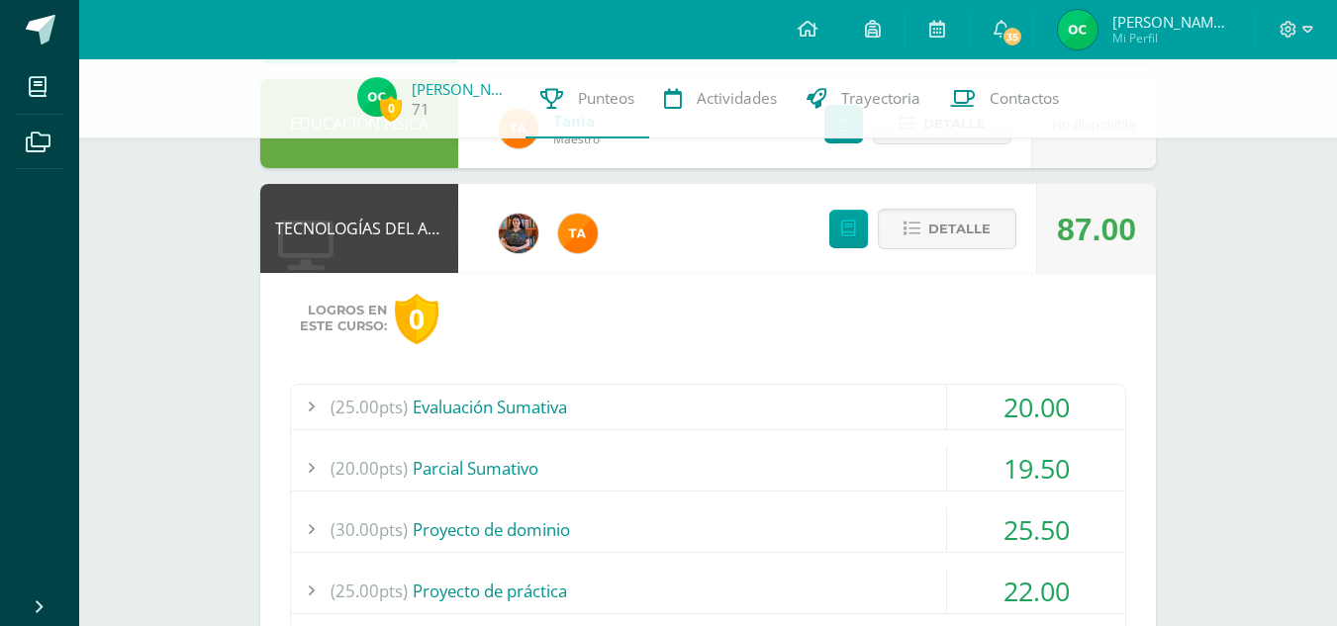
scroll to position [1176, 0]
click at [920, 229] on icon at bounding box center [912, 230] width 17 height 17
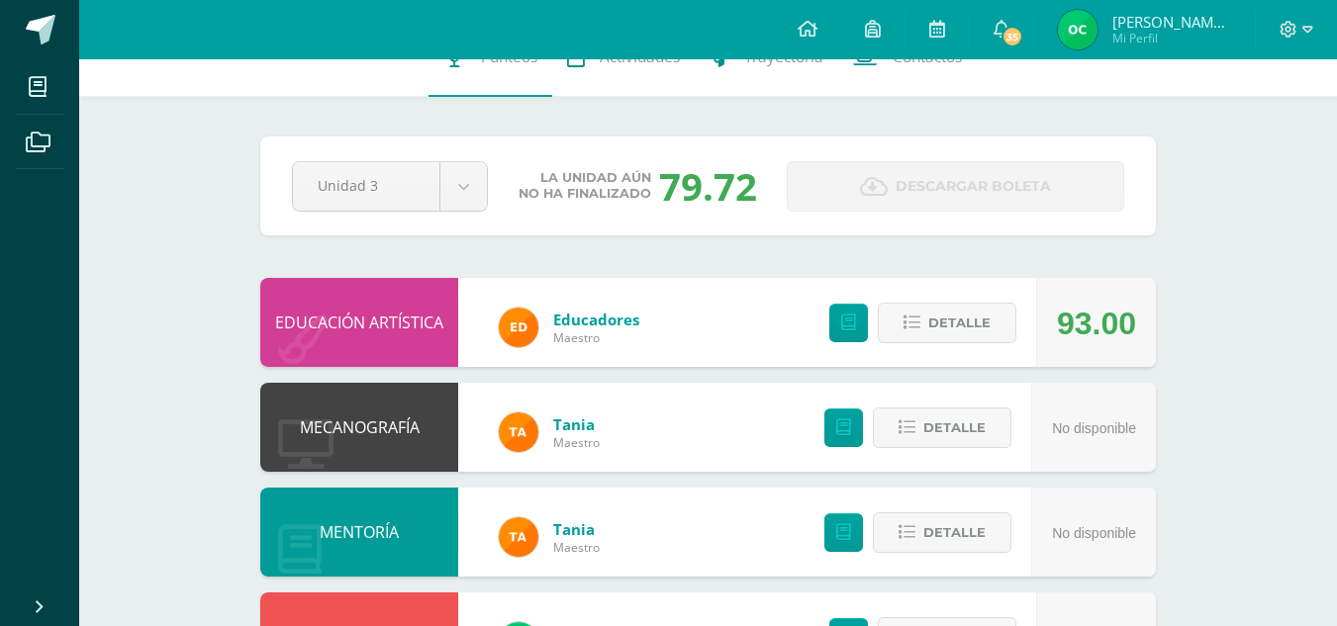
scroll to position [0, 0]
